Goal: Transaction & Acquisition: Purchase product/service

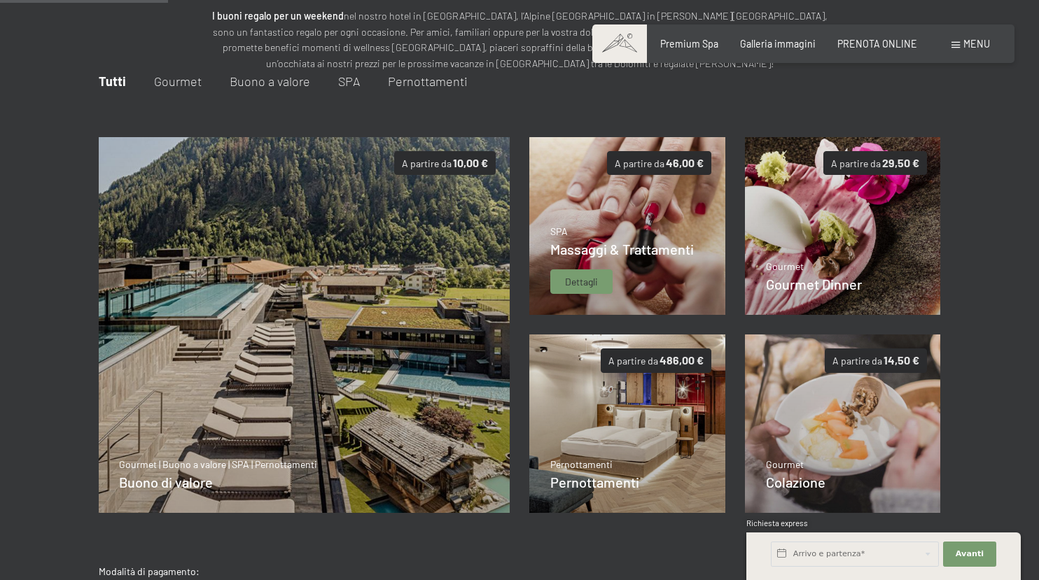
click at [592, 270] on div "Dettagli" at bounding box center [581, 282] width 62 height 25
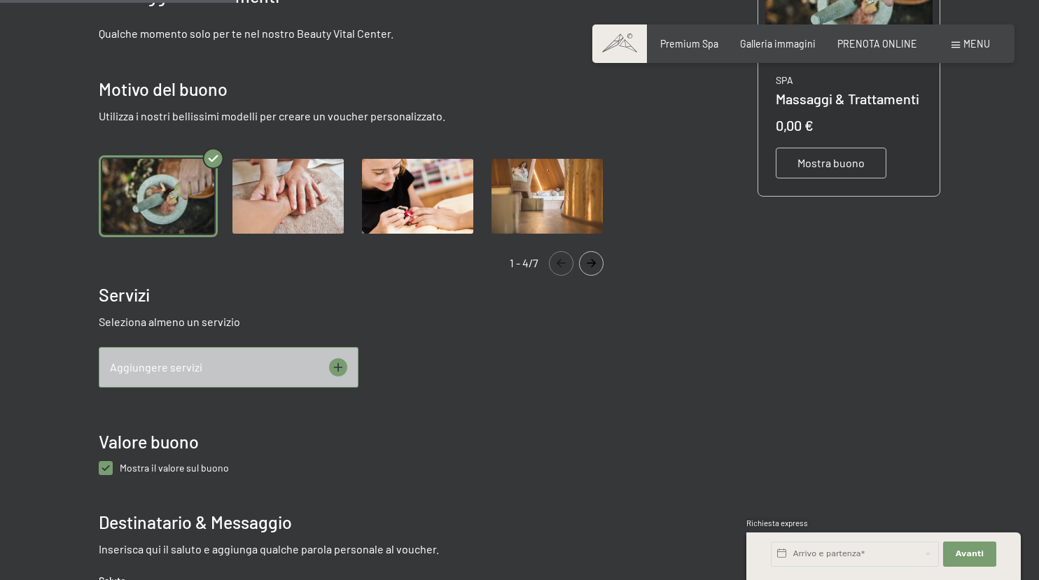
scroll to position [363, 0]
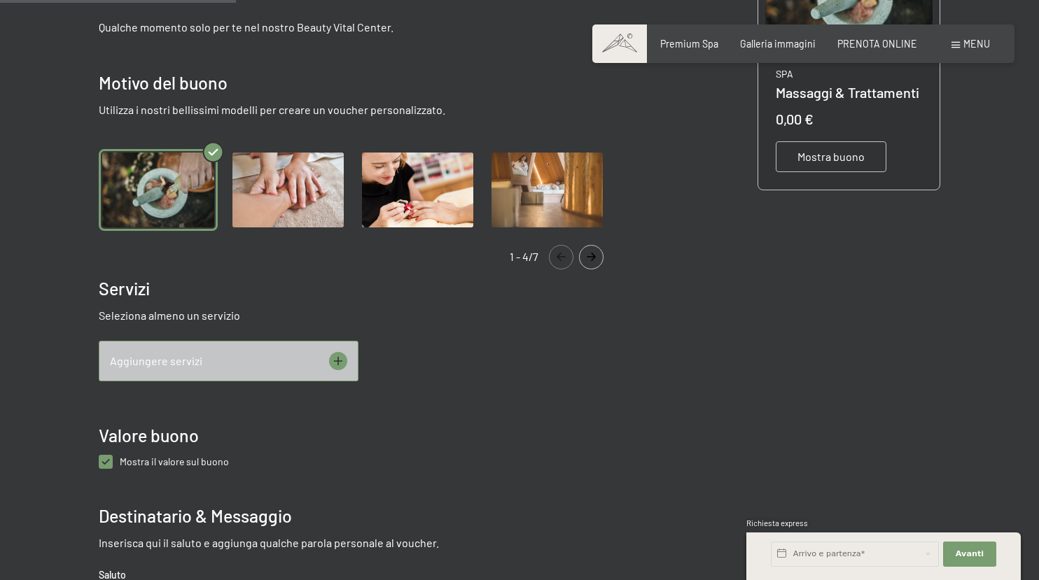
click at [590, 266] on button "Navigate to next slide" at bounding box center [591, 257] width 25 height 25
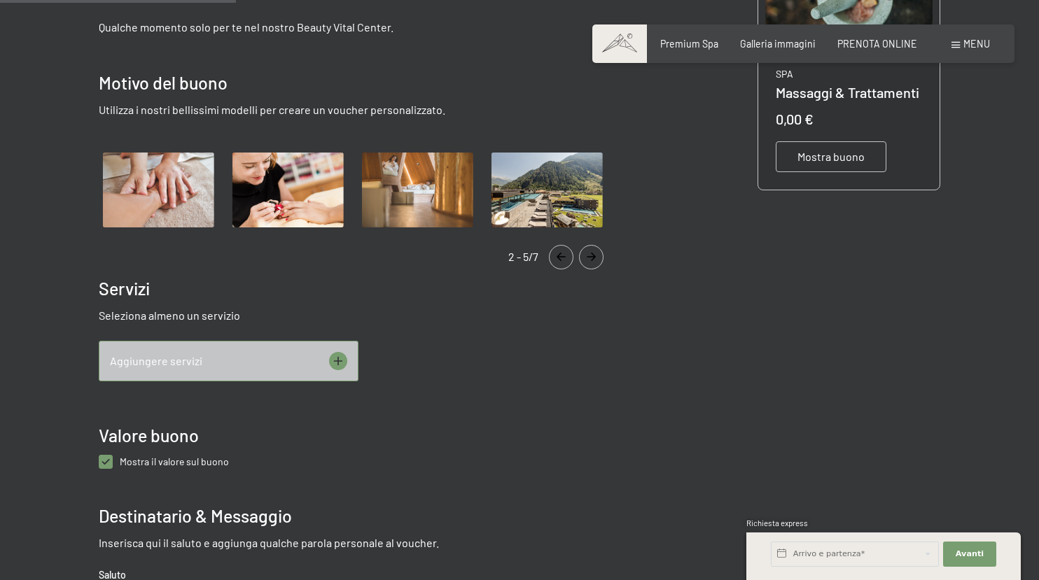
click at [590, 266] on button "Navigate to next slide" at bounding box center [591, 257] width 25 height 25
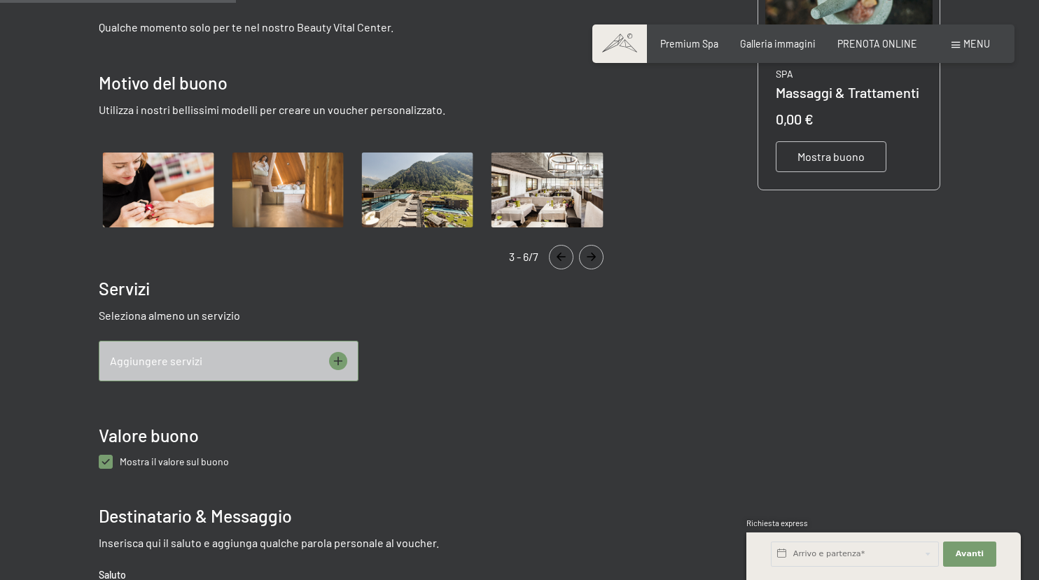
click at [590, 266] on button "Navigate to next slide" at bounding box center [591, 257] width 25 height 25
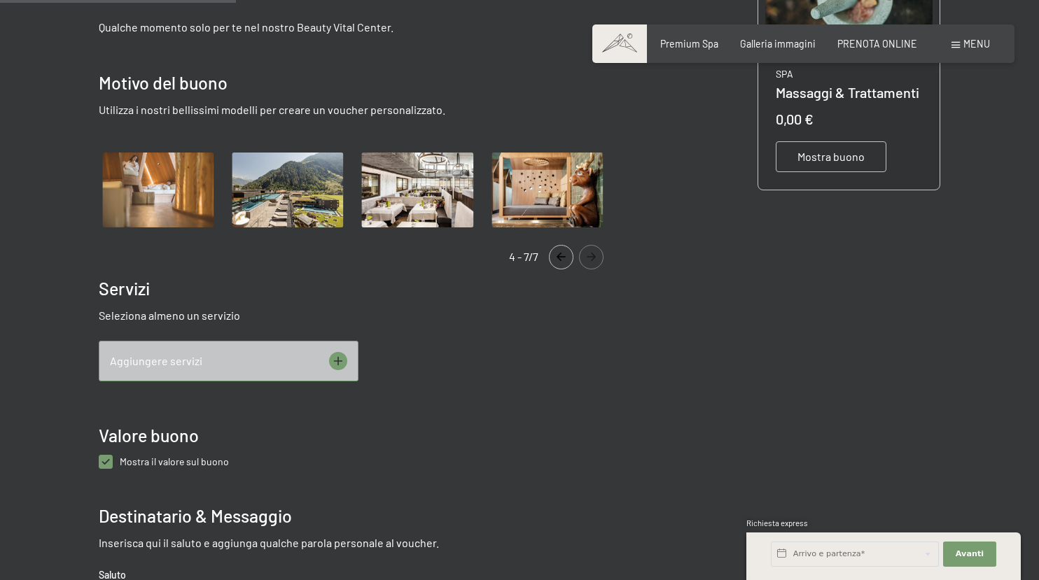
click at [590, 266] on button "Navigate to next slide" at bounding box center [591, 257] width 25 height 25
click at [564, 265] on button "Navigate to previous slide" at bounding box center [561, 257] width 25 height 25
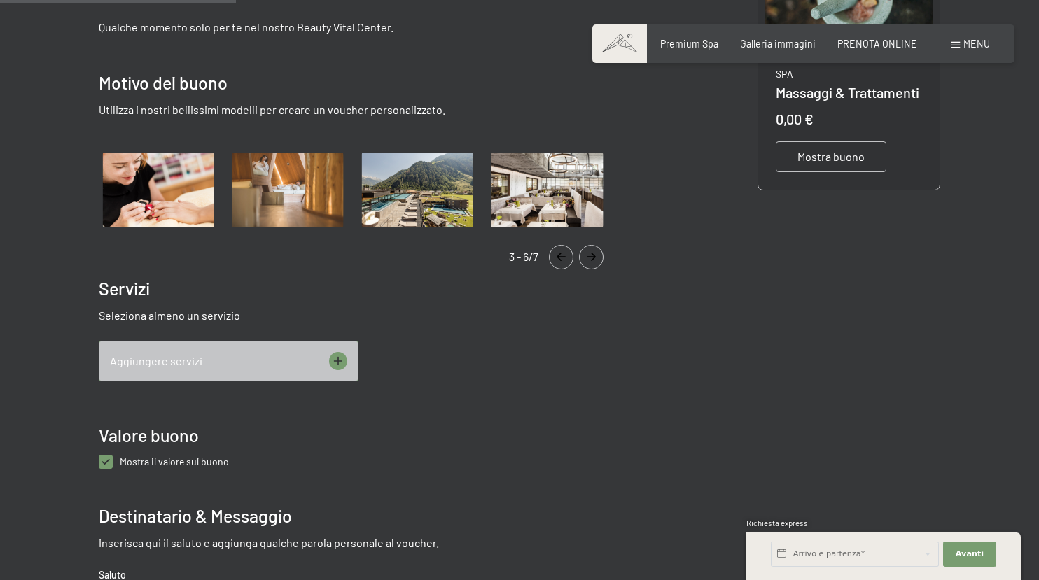
click at [564, 265] on button "Navigate to previous slide" at bounding box center [561, 257] width 25 height 25
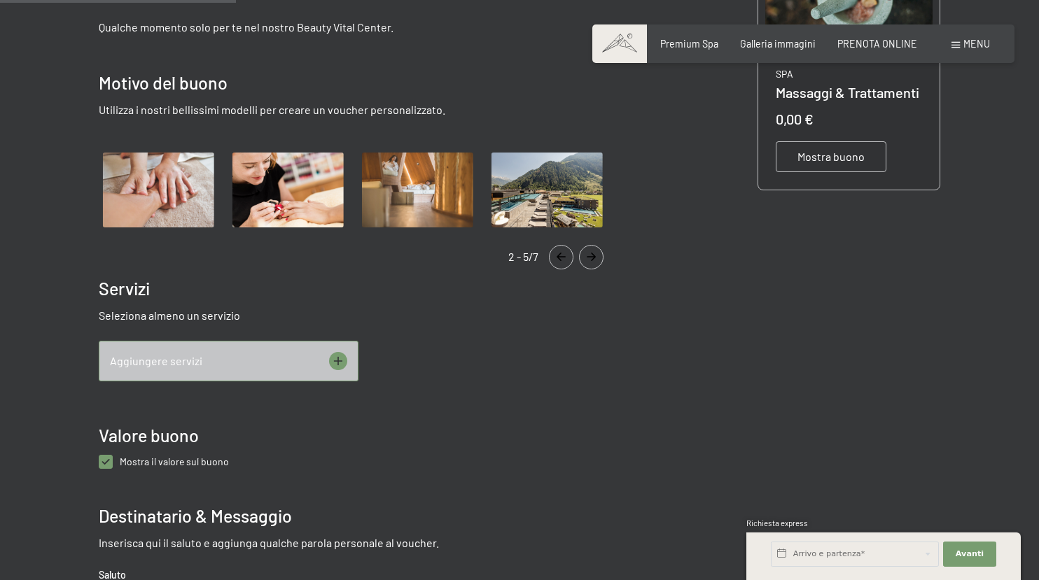
click at [564, 265] on button "Navigate to previous slide" at bounding box center [561, 257] width 25 height 25
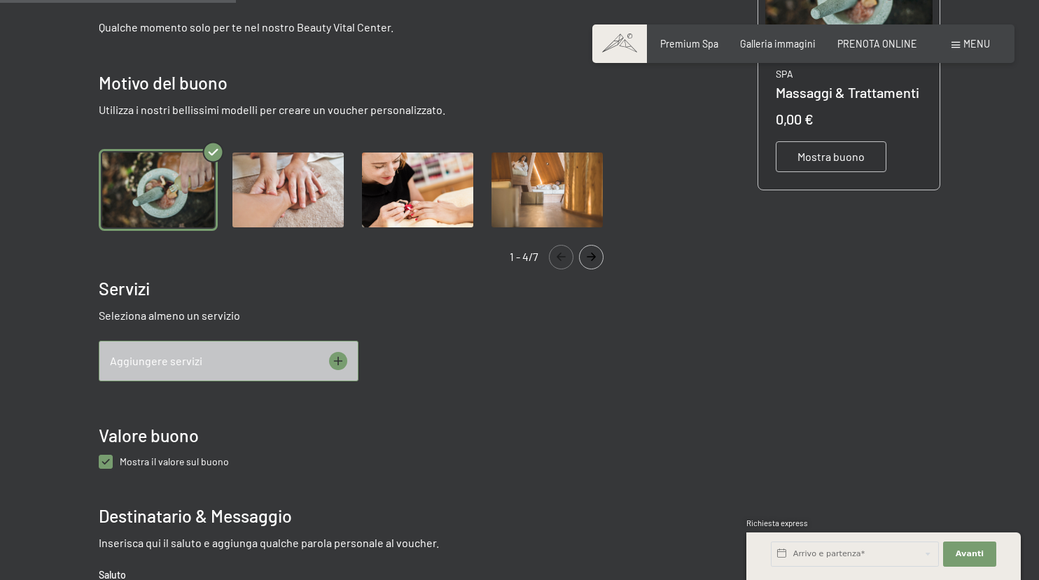
click at [564, 265] on button "Navigate to previous slide" at bounding box center [561, 257] width 25 height 25
click at [277, 190] on img "Gallery" at bounding box center [288, 189] width 118 height 81
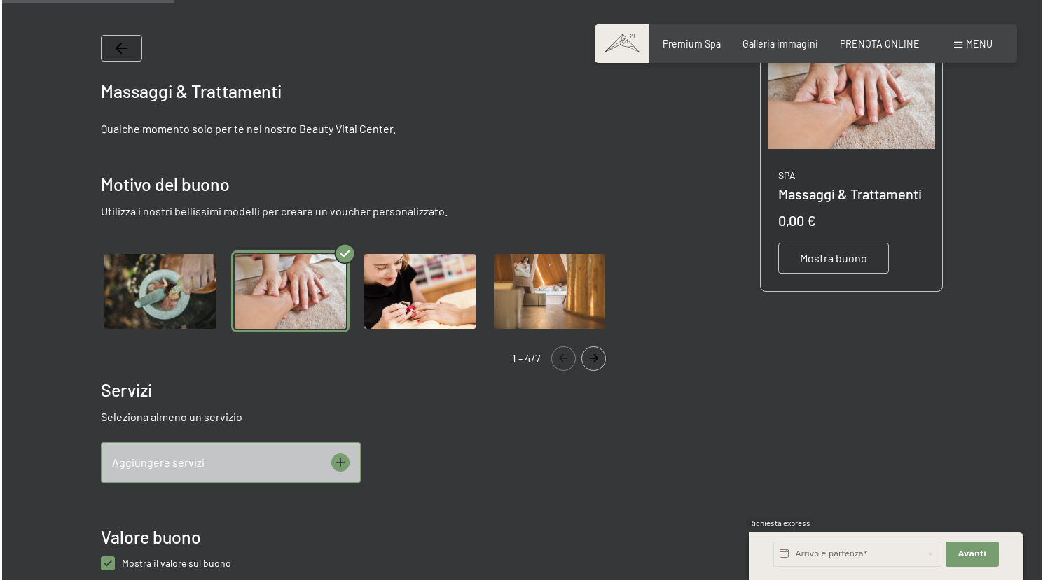
scroll to position [263, 0]
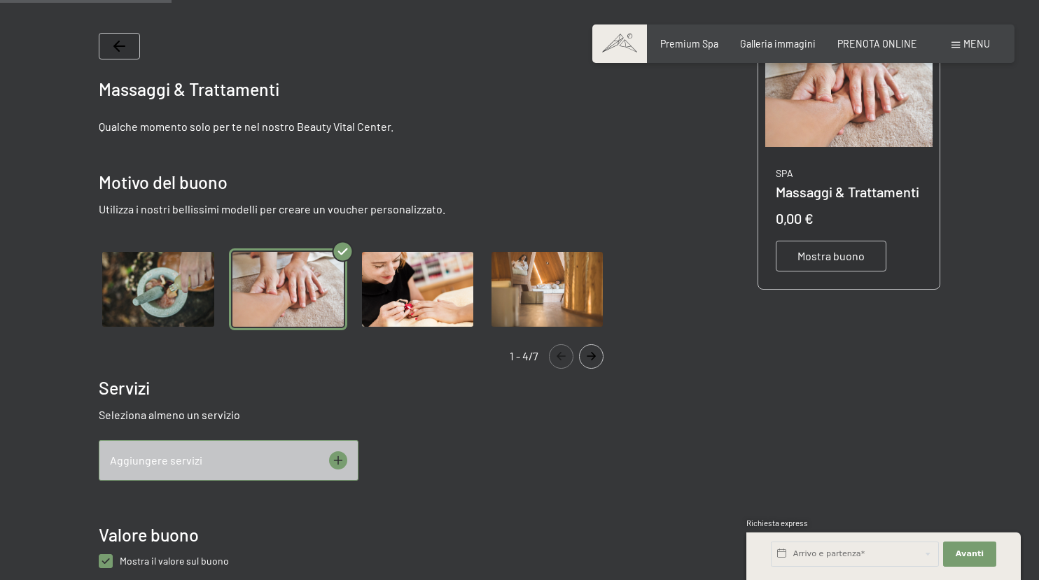
click at [344, 461] on icon at bounding box center [338, 461] width 18 height 18
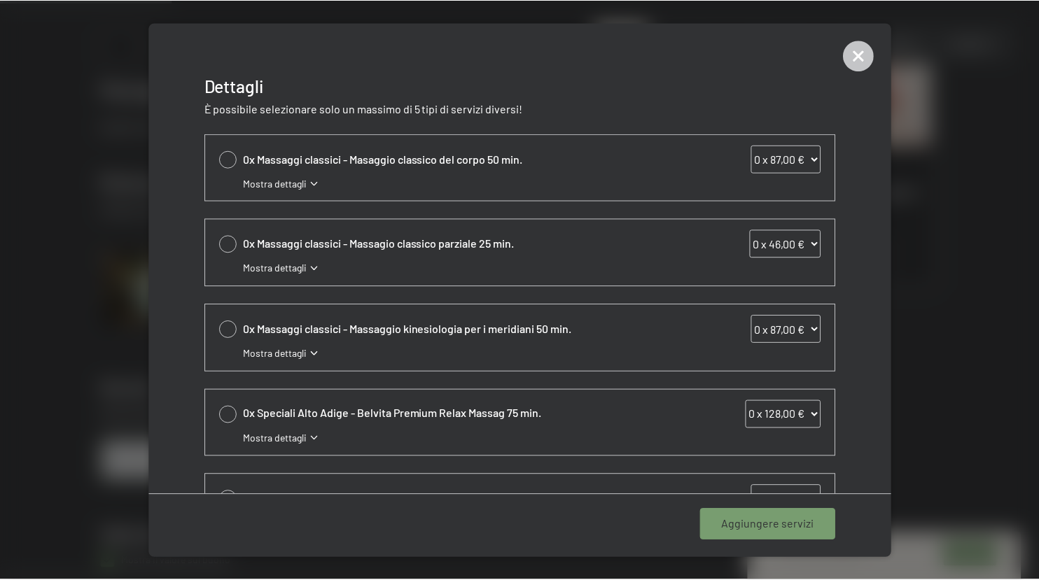
scroll to position [0, 0]
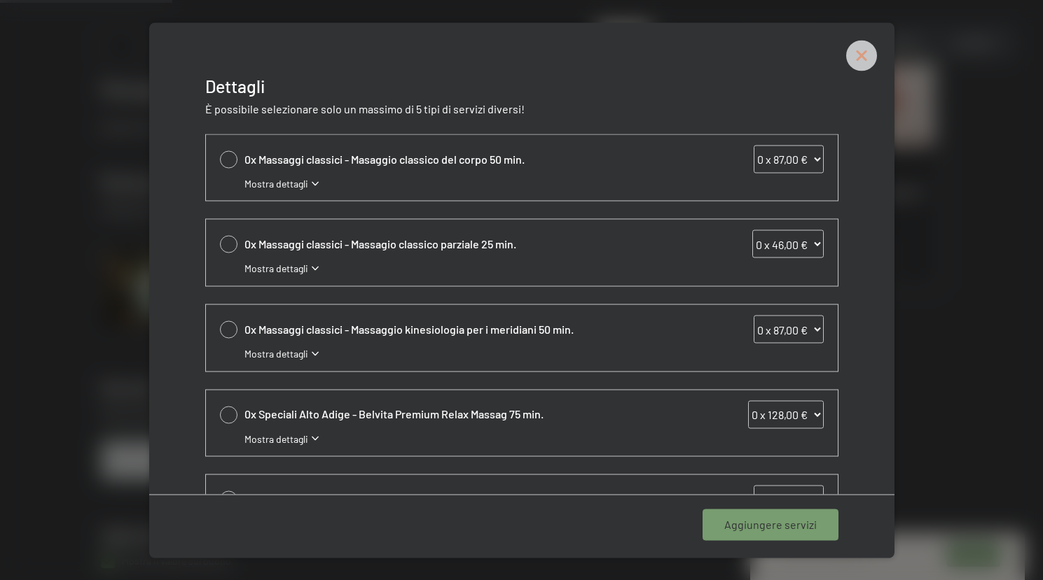
click at [861, 64] on icon at bounding box center [861, 55] width 31 height 31
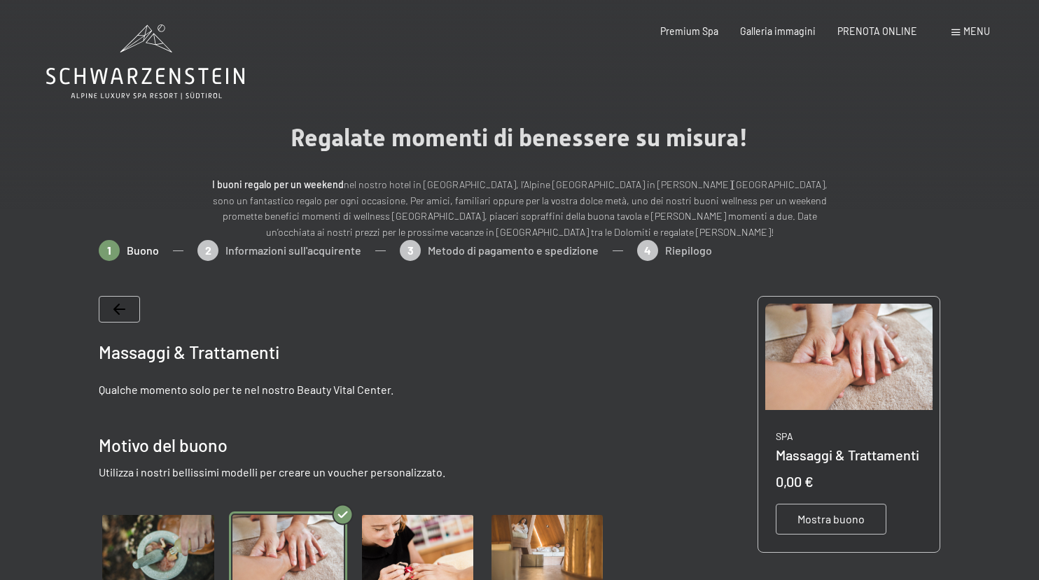
click at [143, 68] on icon at bounding box center [145, 62] width 198 height 75
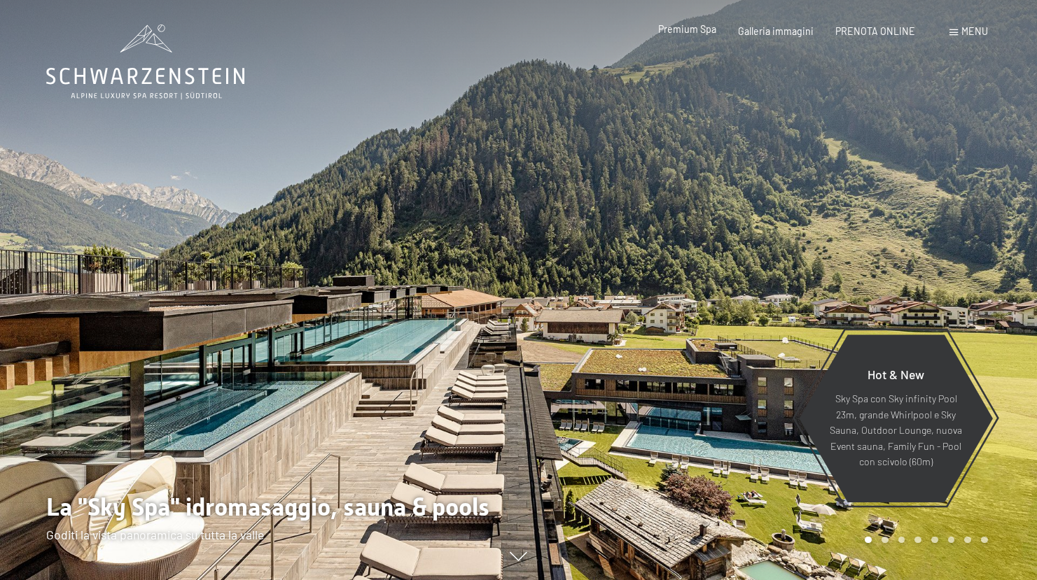
click at [709, 35] on span "Premium Spa" at bounding box center [687, 29] width 58 height 12
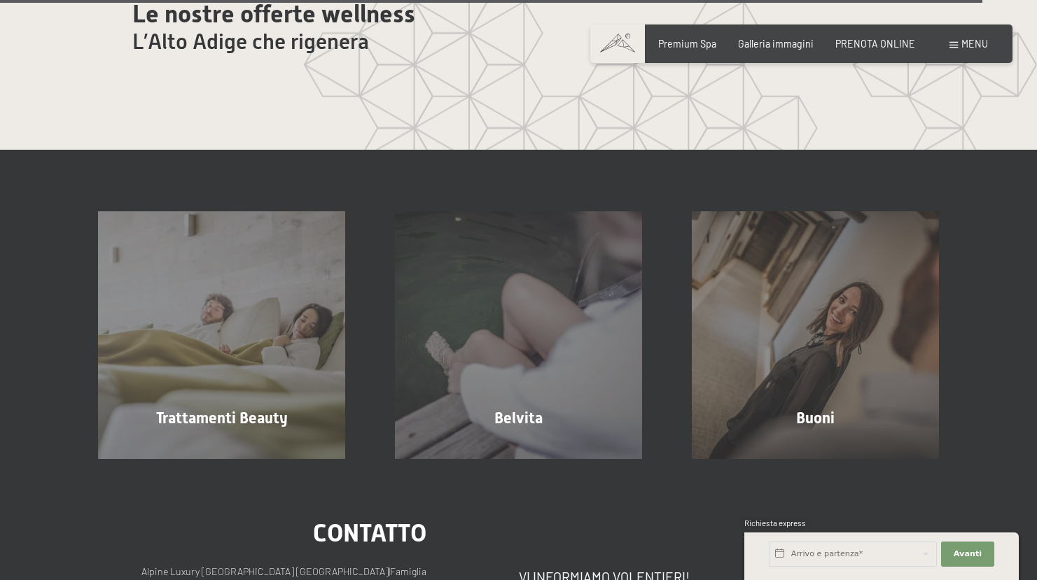
scroll to position [7472, 0]
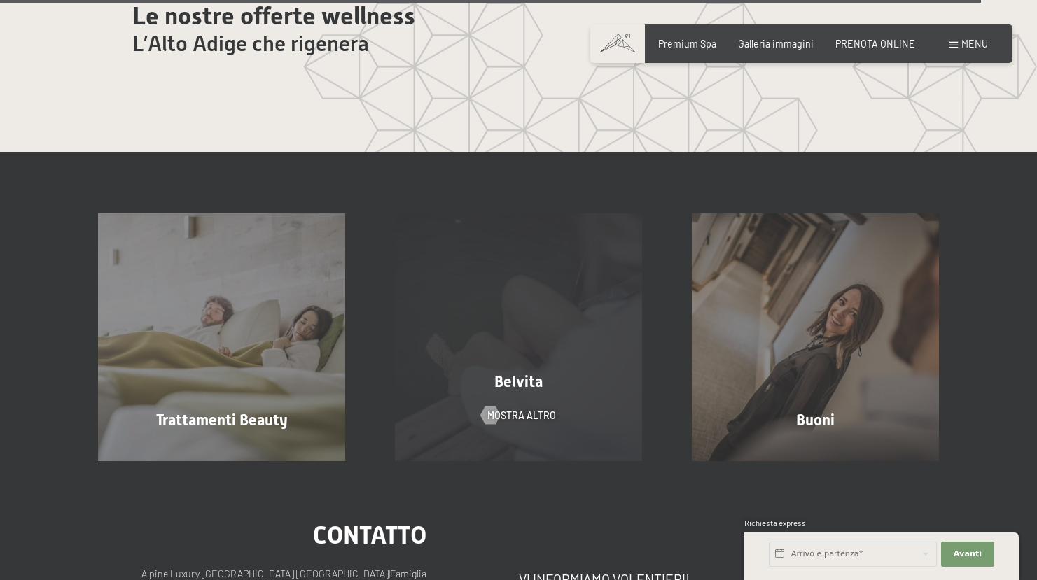
click at [490, 302] on div "Belvita mostra altro" at bounding box center [518, 337] width 297 height 247
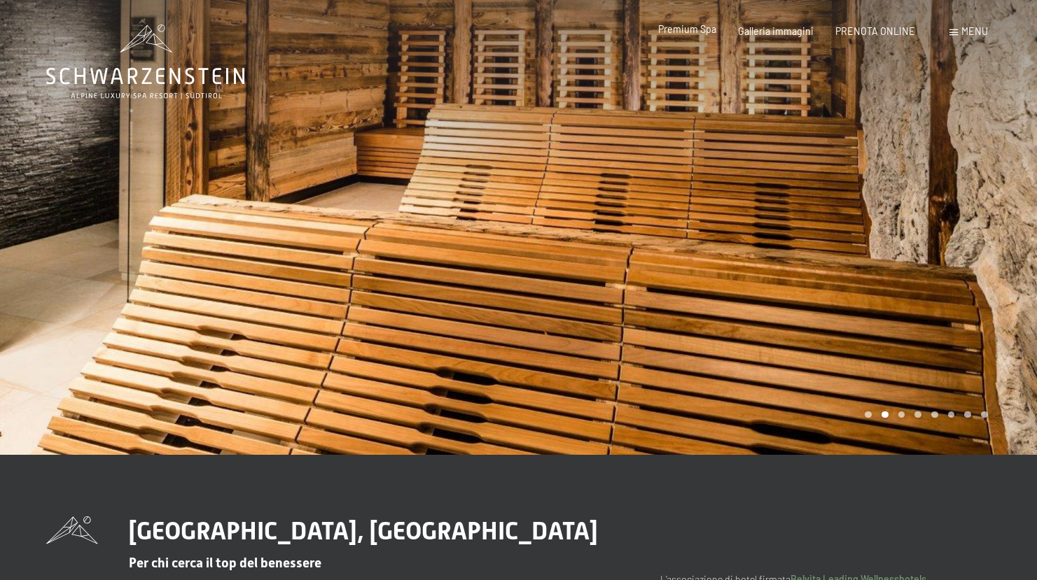
click at [710, 34] on span "Premium Spa" at bounding box center [687, 29] width 58 height 12
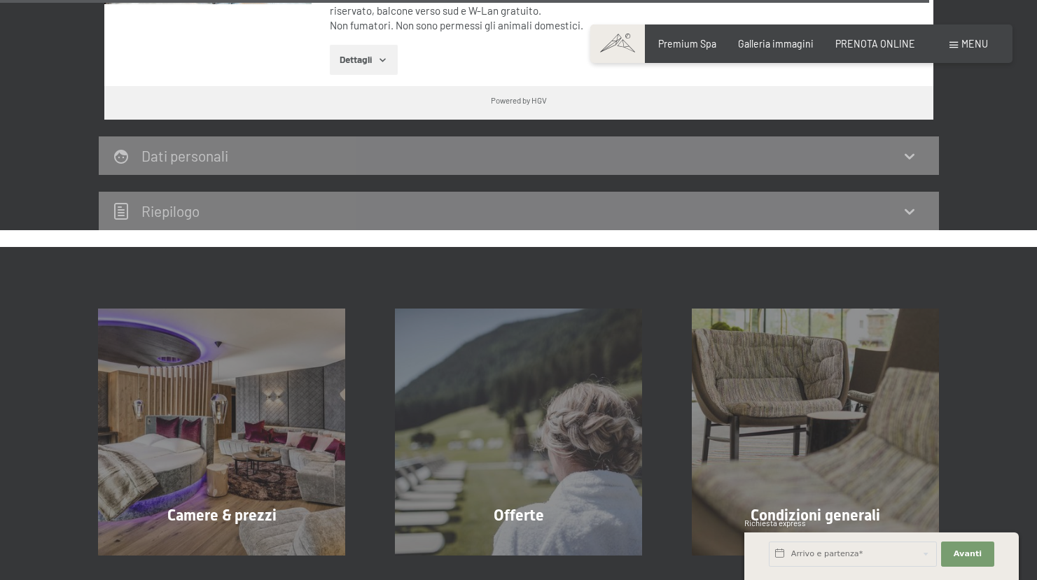
scroll to position [4238, 0]
click at [709, 49] on div "Premium Spa" at bounding box center [687, 44] width 58 height 14
click at [956, 47] on span at bounding box center [953, 45] width 8 height 6
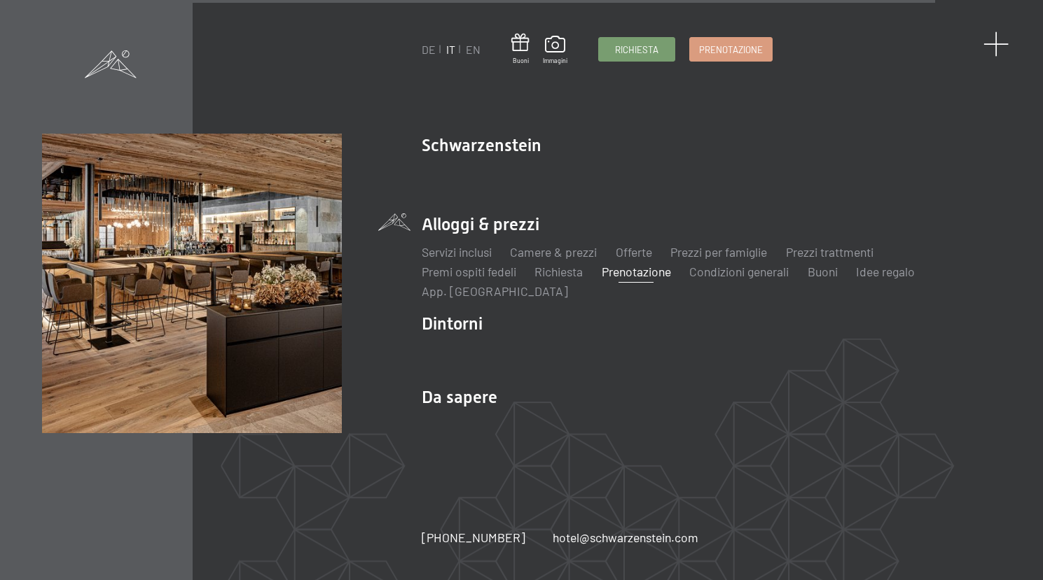
click at [998, 41] on span at bounding box center [996, 45] width 26 height 26
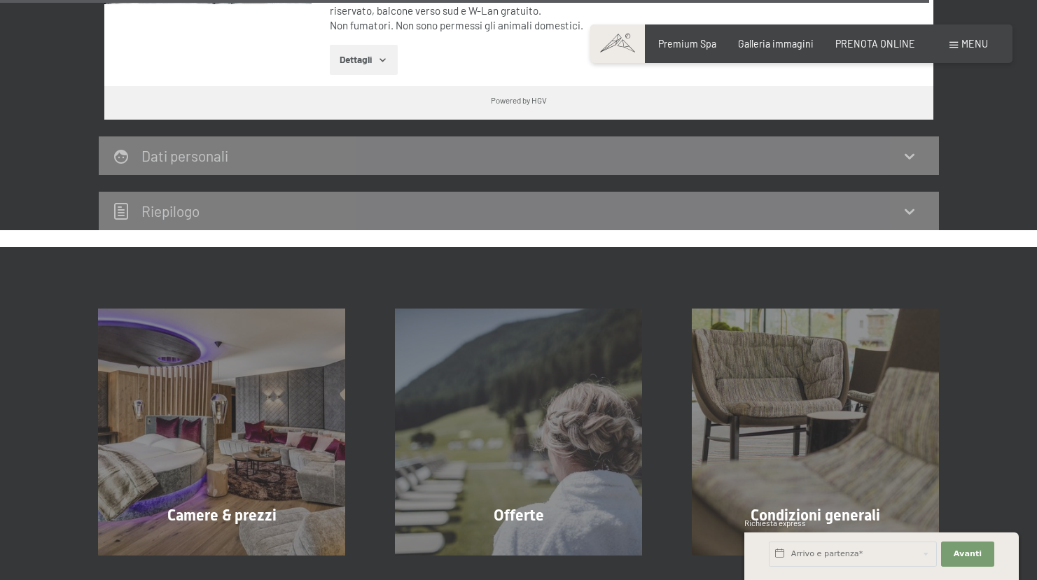
click at [679, 50] on div "Premium Spa" at bounding box center [687, 44] width 58 height 14
click at [683, 43] on span "Premium Spa" at bounding box center [687, 42] width 58 height 12
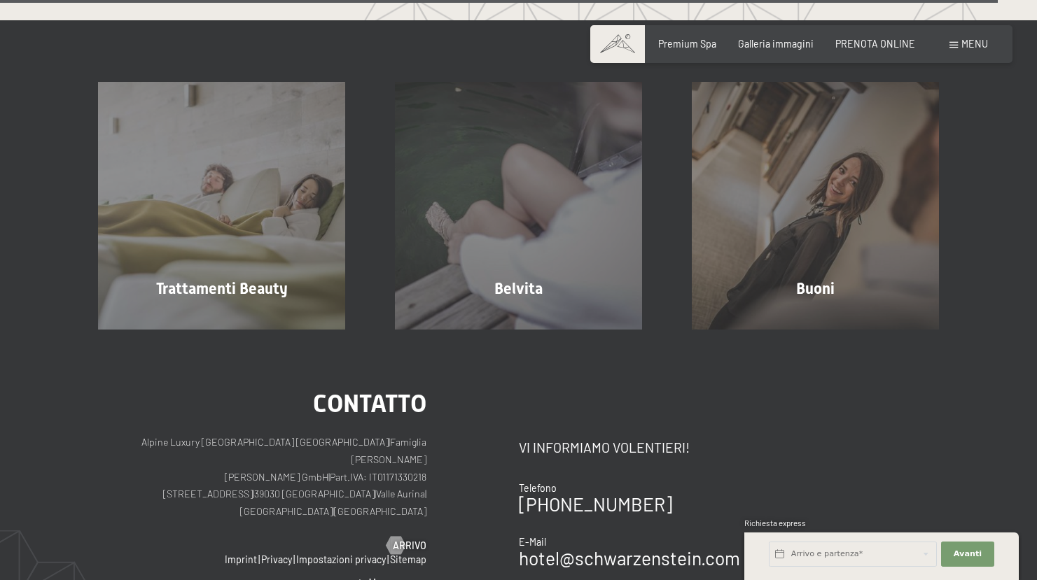
scroll to position [7603, 0]
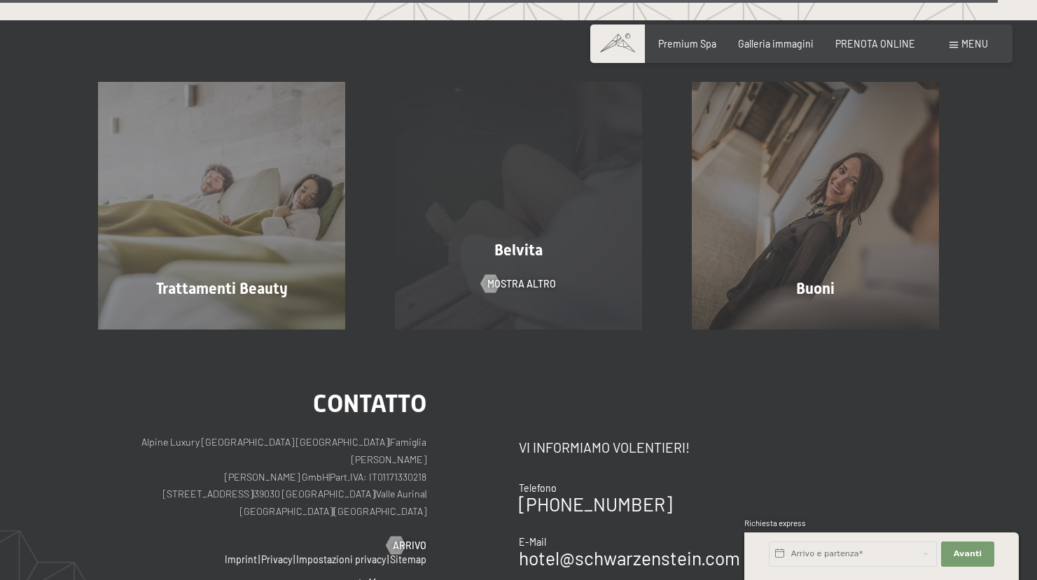
click at [599, 161] on div "Belvita mostra altro" at bounding box center [518, 205] width 297 height 247
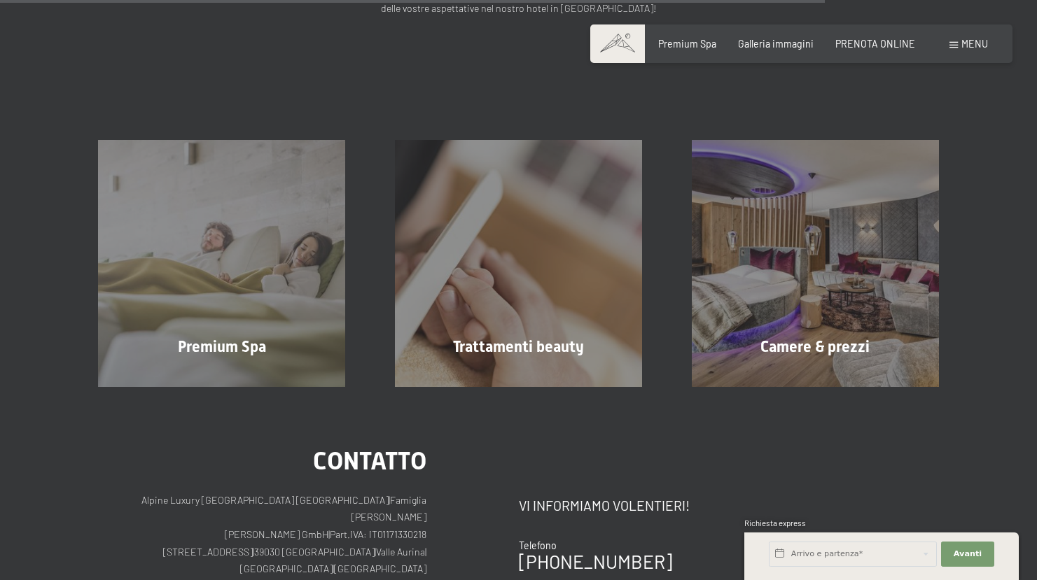
scroll to position [1378, 0]
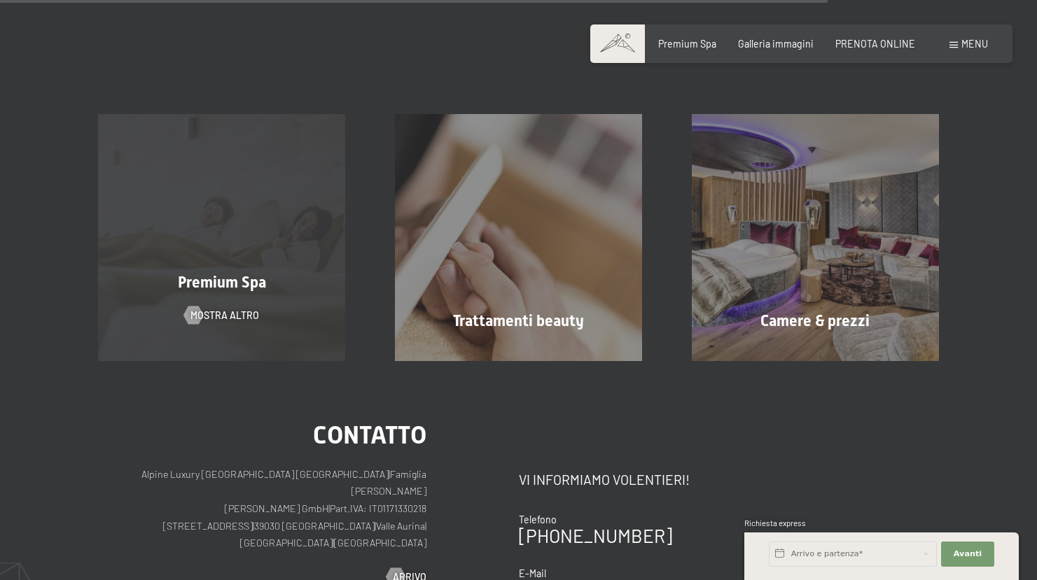
click at [280, 202] on div "Premium Spa mostra altro" at bounding box center [222, 237] width 297 height 247
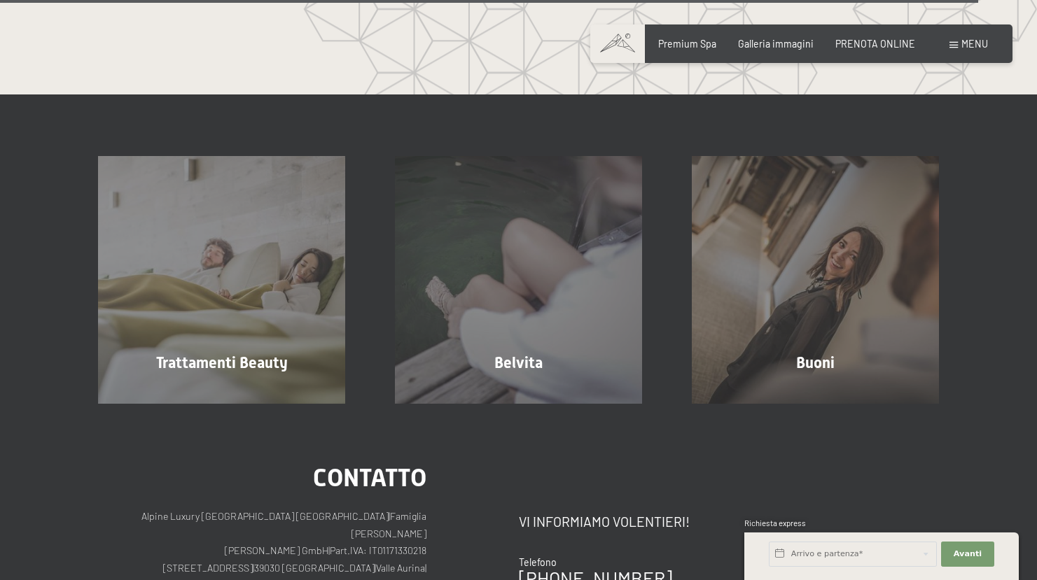
scroll to position [7617, 0]
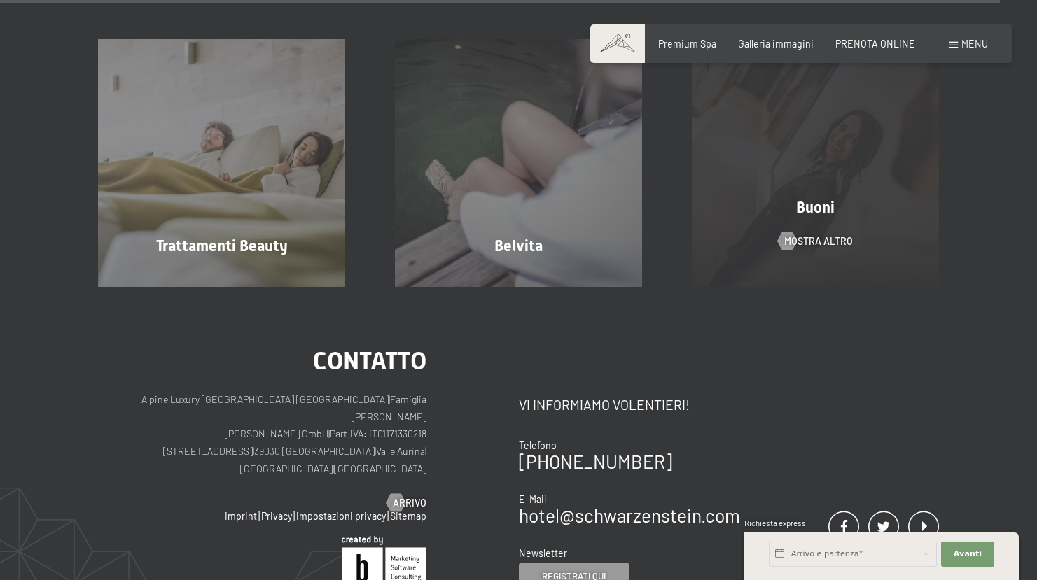
click at [835, 160] on div "Buoni mostra altro" at bounding box center [815, 162] width 297 height 247
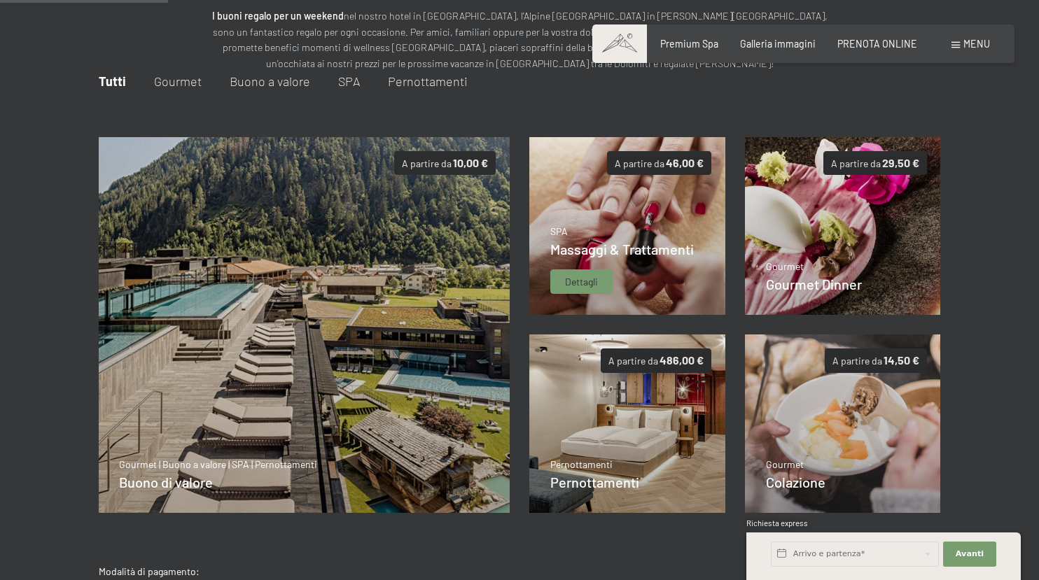
click at [654, 216] on img at bounding box center [627, 226] width 196 height 179
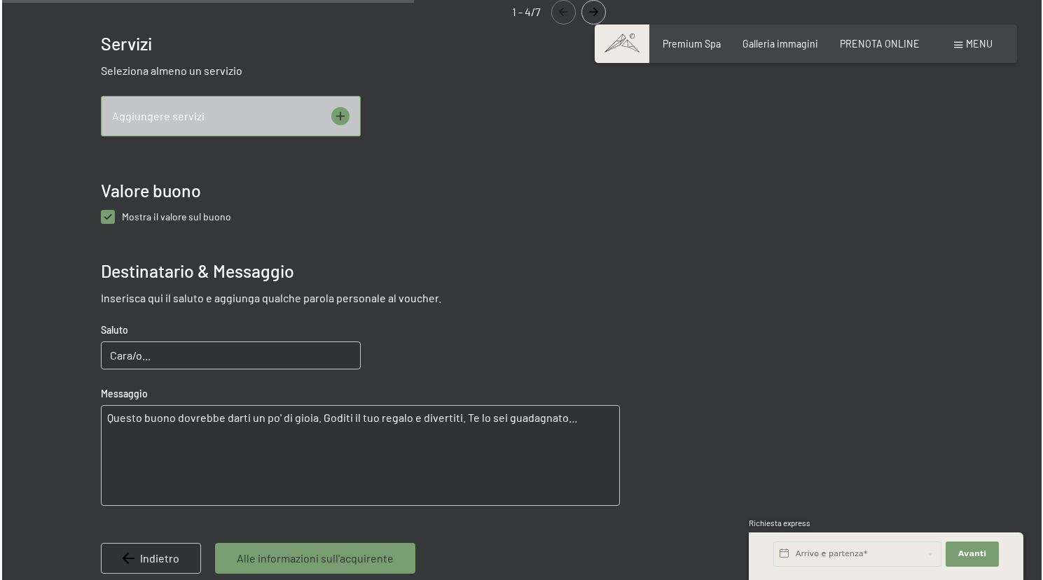
scroll to position [608, 0]
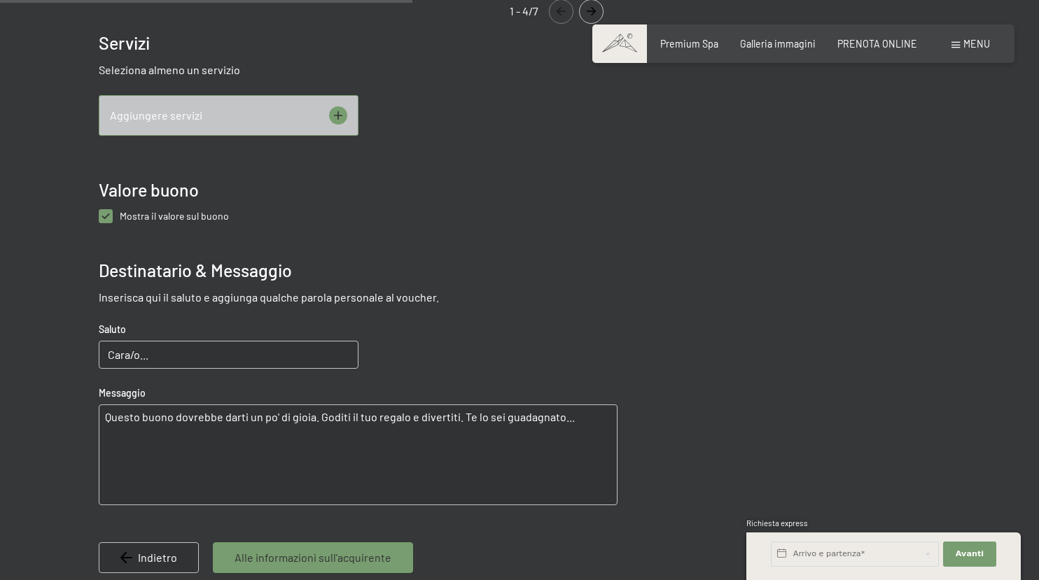
click at [341, 120] on icon at bounding box center [338, 115] width 18 height 18
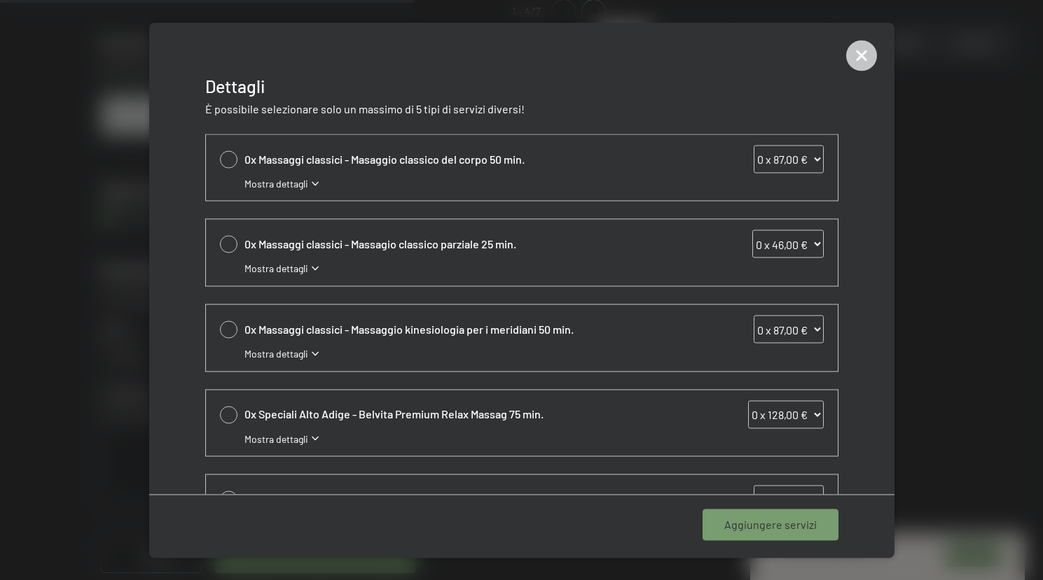
scroll to position [0, 0]
click at [291, 438] on span "Mostra dettagli" at bounding box center [276, 439] width 64 height 14
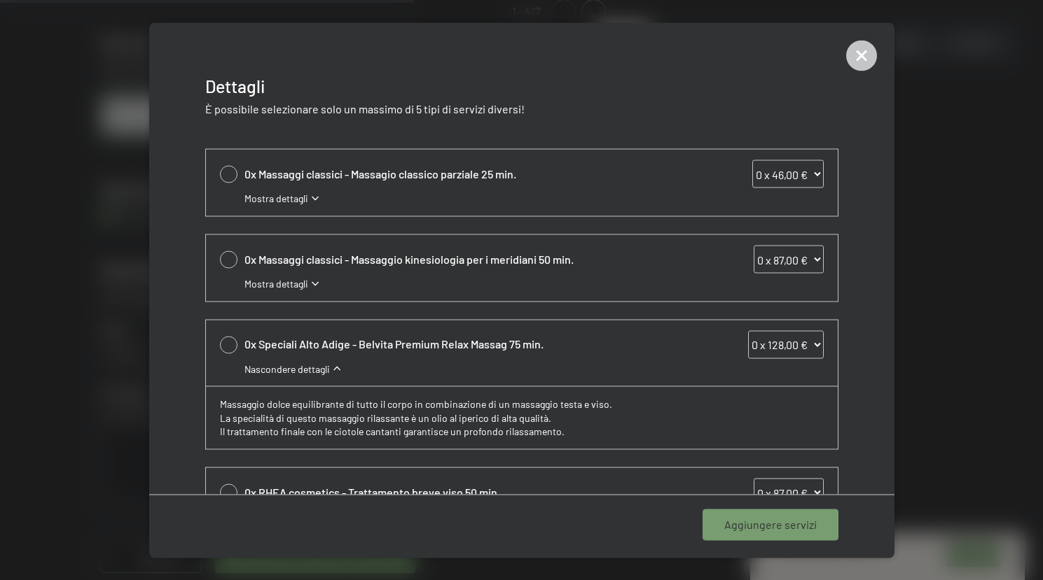
scroll to position [71, 0]
click at [288, 287] on span "Mostra dettagli" at bounding box center [276, 284] width 64 height 14
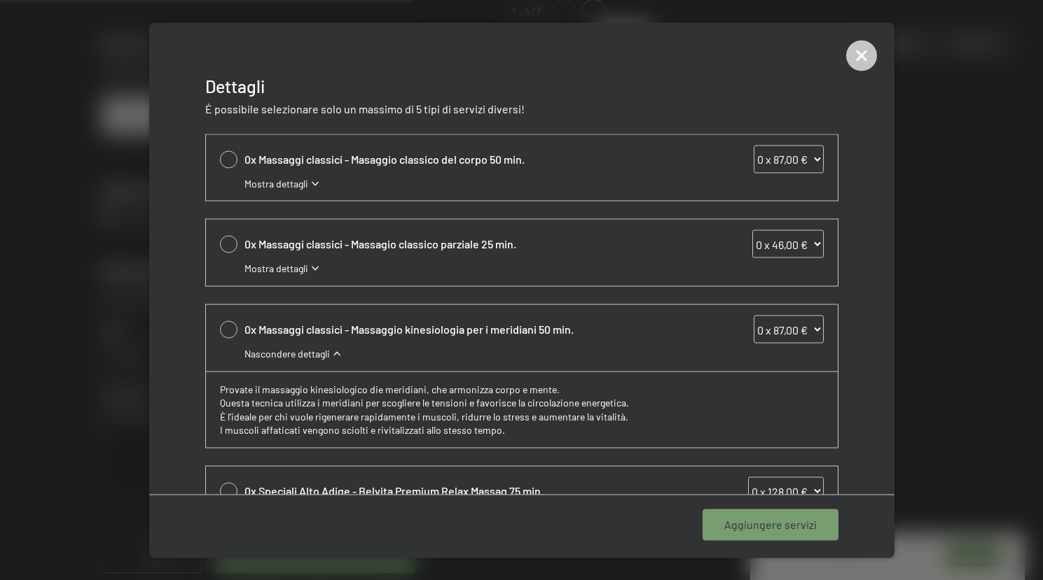
scroll to position [0, 0]
click at [295, 190] on div "0x Massaggi classici - Masaggio classico del corpo 50 min. 0 x 87,00 € 1 x 87,0…" at bounding box center [522, 167] width 632 height 67
click at [296, 185] on span "Mostra dettagli" at bounding box center [276, 183] width 64 height 14
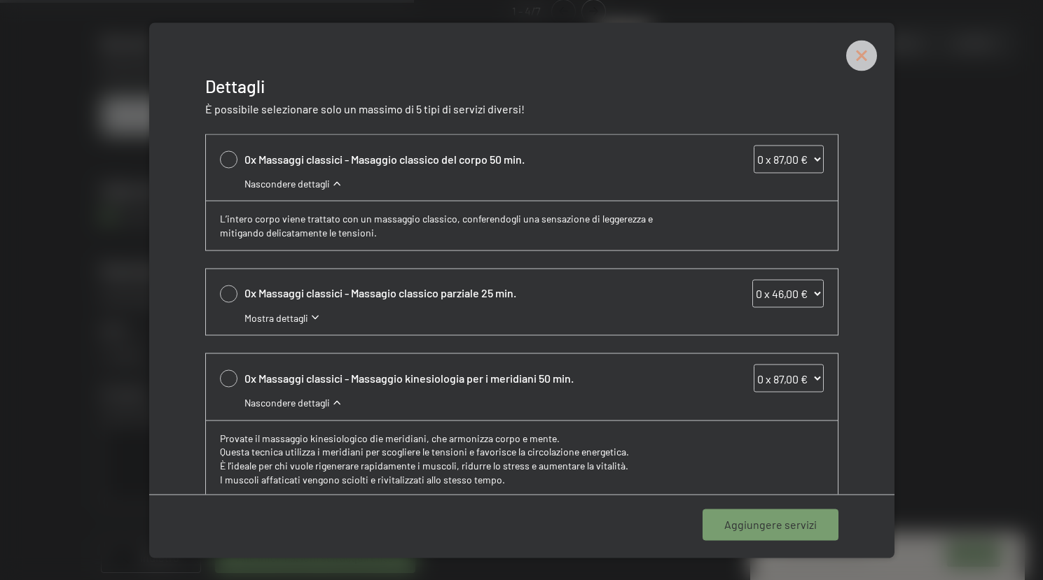
click at [867, 59] on icon at bounding box center [861, 55] width 31 height 31
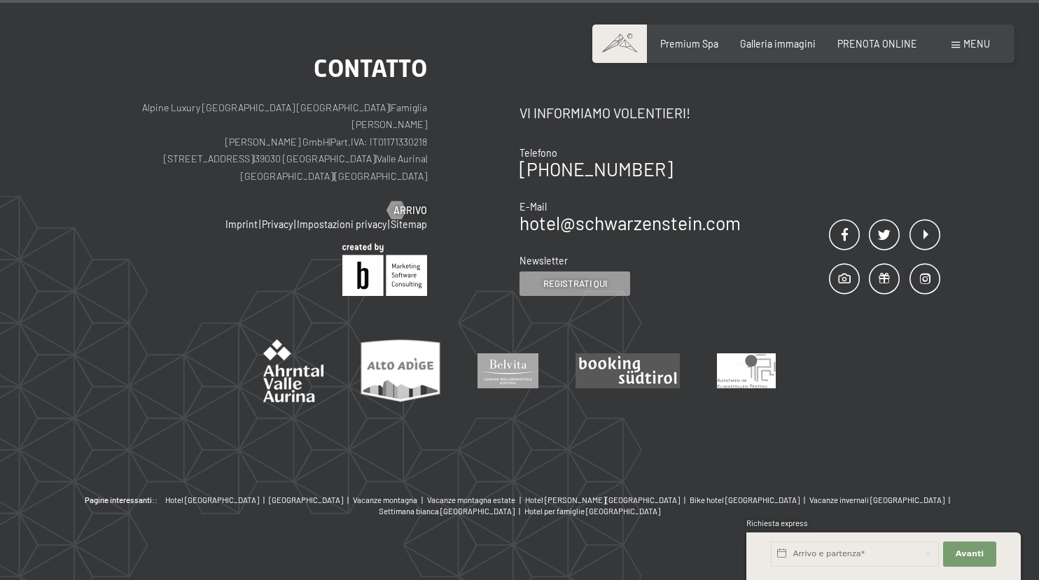
scroll to position [1596, 0]
